Goal: Information Seeking & Learning: Learn about a topic

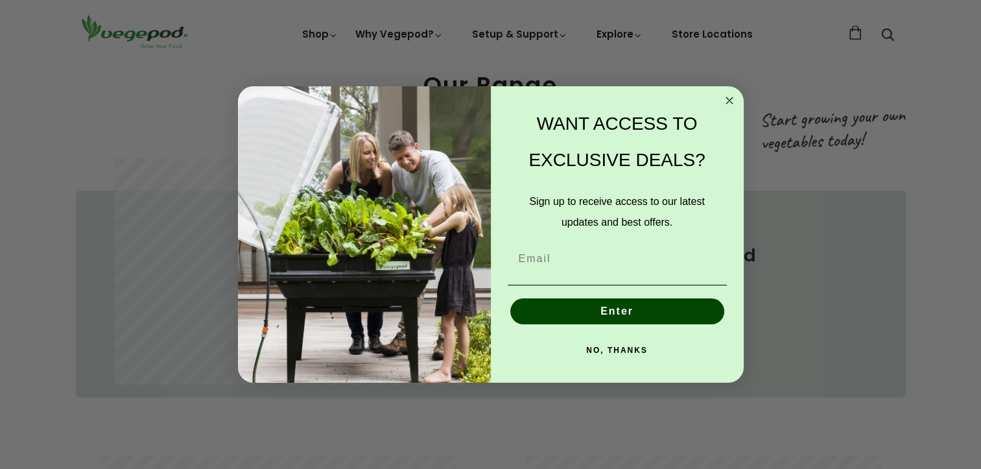
scroll to position [0, 234]
click at [728, 102] on circle "Close dialog" at bounding box center [729, 100] width 15 height 15
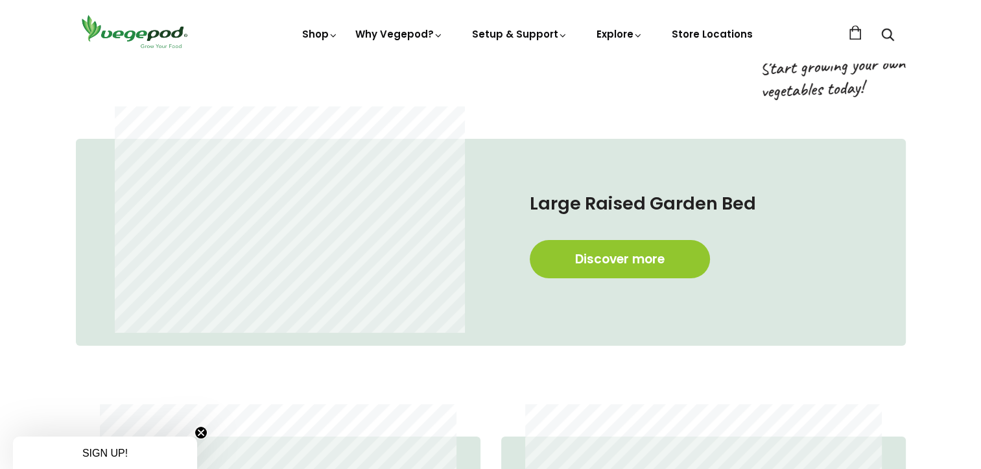
scroll to position [648, 0]
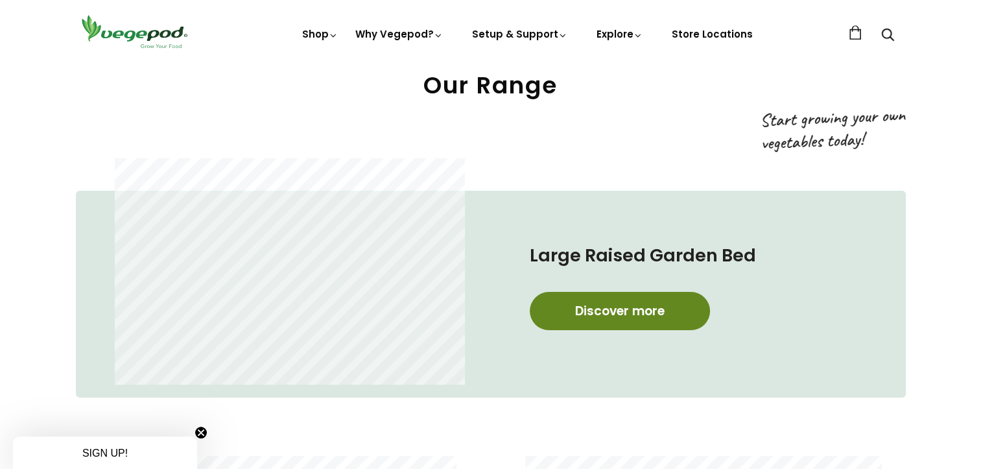
click at [630, 309] on link "Discover more" at bounding box center [620, 311] width 180 height 38
